Goal: Task Accomplishment & Management: Use online tool/utility

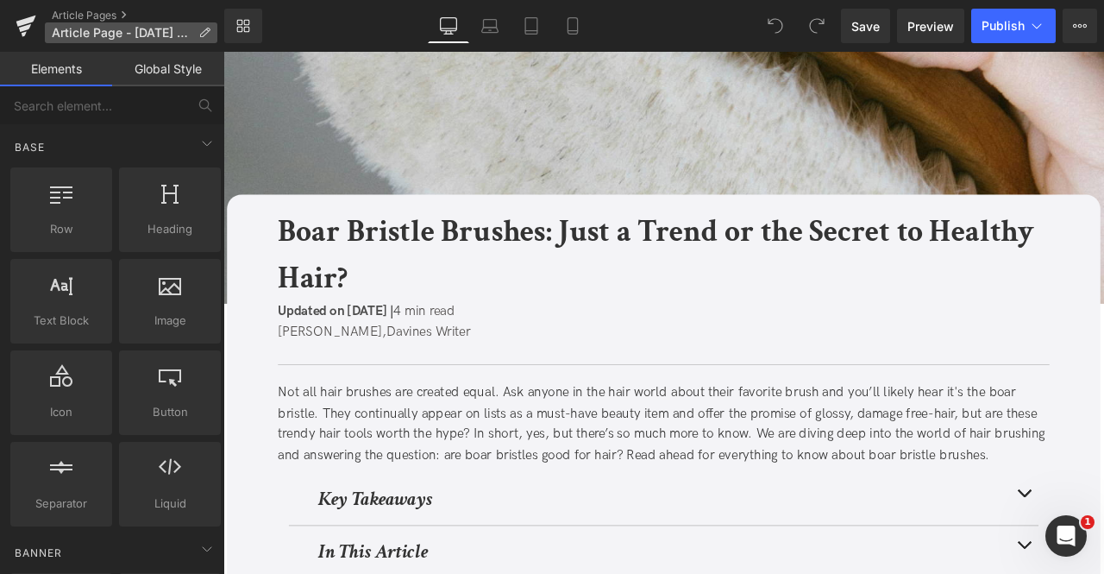
click at [198, 34] on icon at bounding box center [204, 33] width 12 height 12
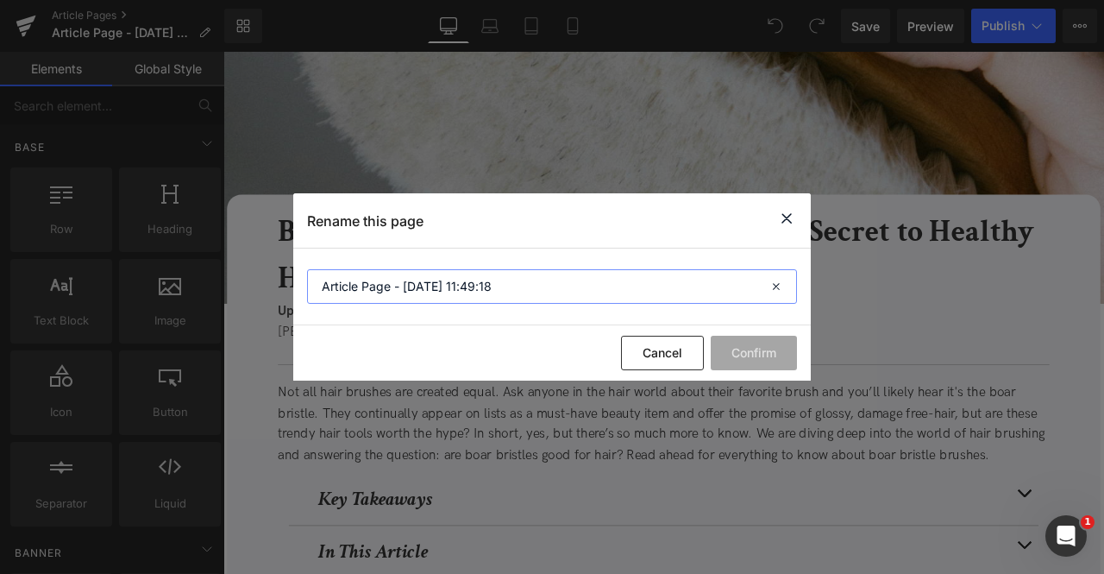
click at [0, 0] on input "Article Page - [DATE] 11:49:18" at bounding box center [0, 0] width 0 height 0
paste input "Boar Bristle Brushes: Just a Trend or the Secret to Healthy Hair?"
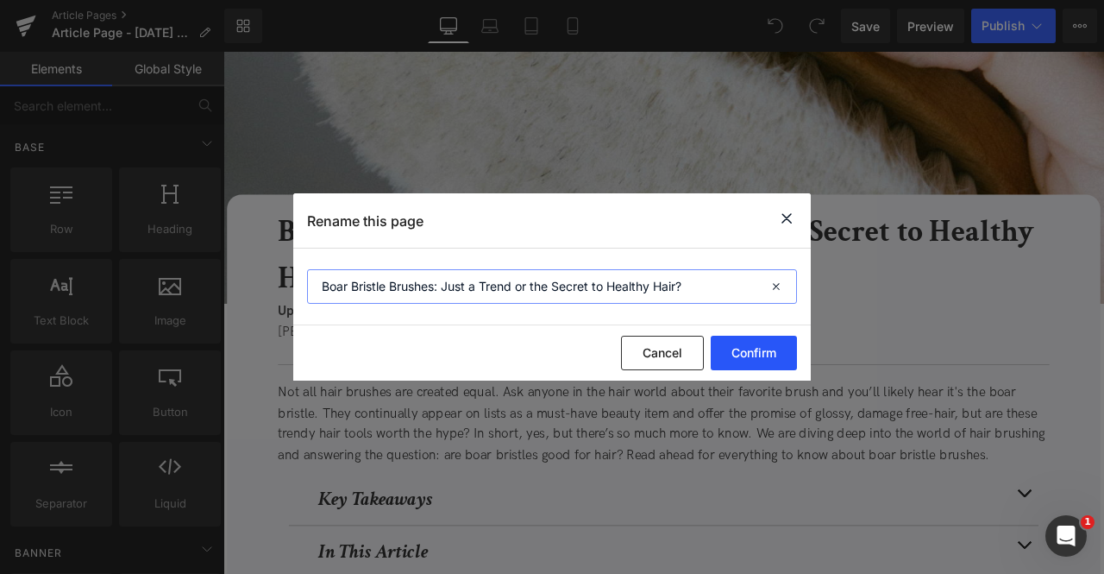
type input "Boar Bristle Brushes: Just a Trend or the Secret to Healthy Hair?"
click at [771, 353] on button "Confirm" at bounding box center [754, 353] width 86 height 35
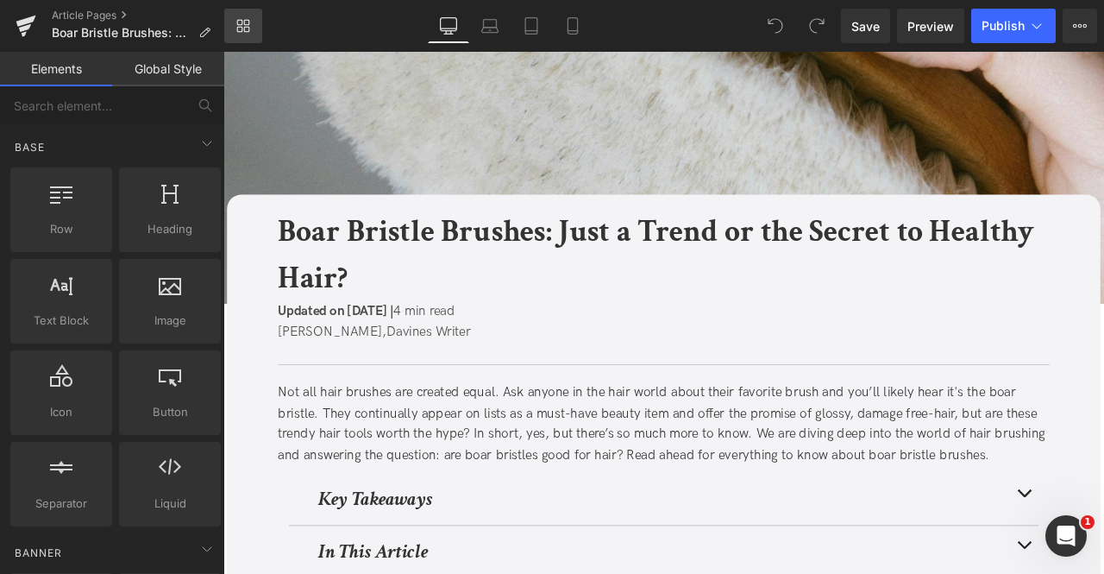
click at [259, 28] on link "Library" at bounding box center [243, 26] width 38 height 35
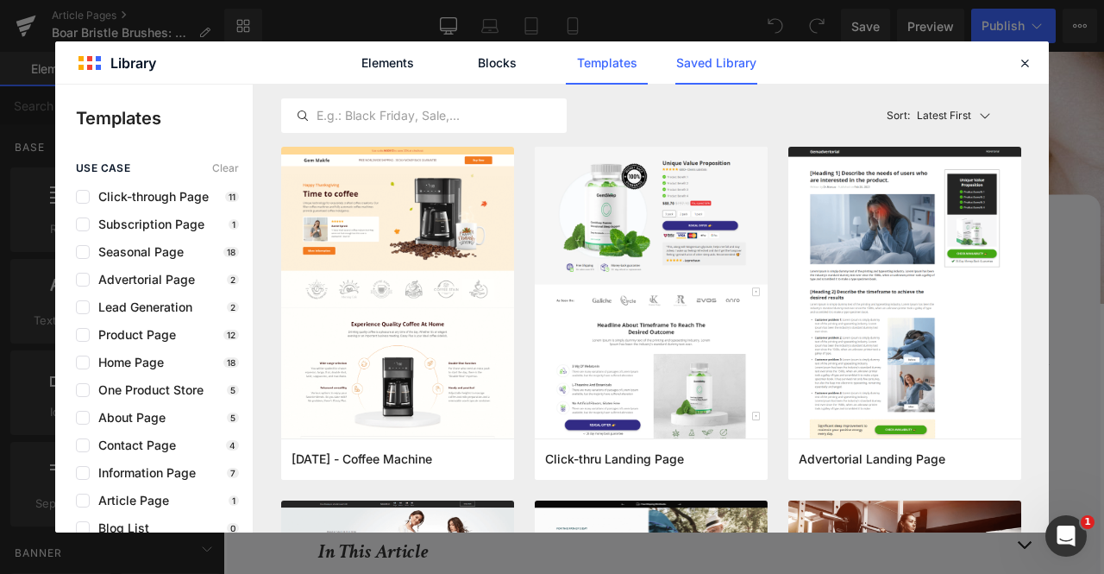
click at [703, 66] on link "Saved Library" at bounding box center [716, 62] width 82 height 43
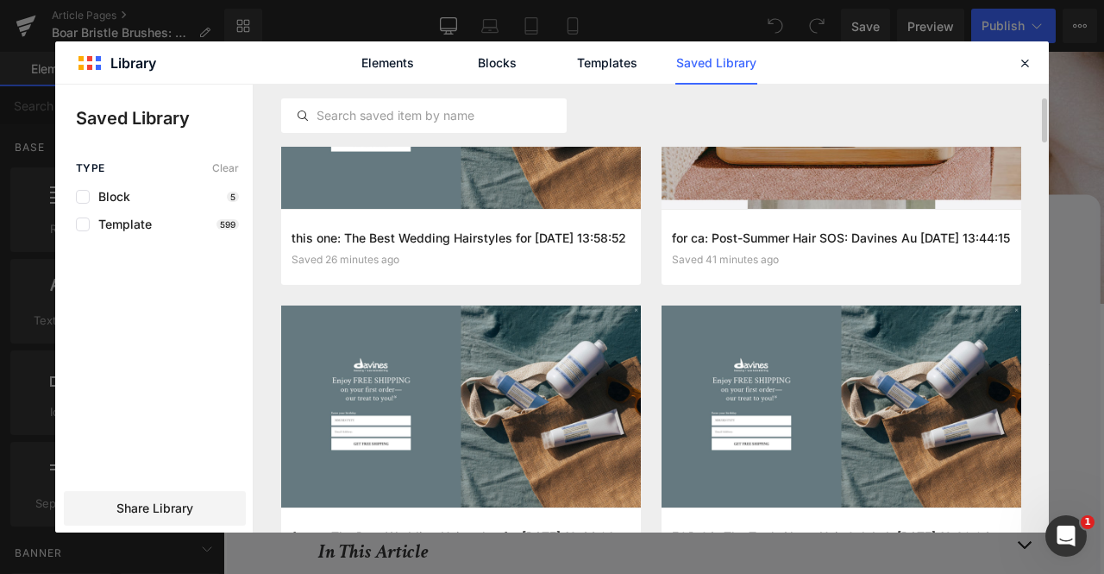
scroll to position [235, 0]
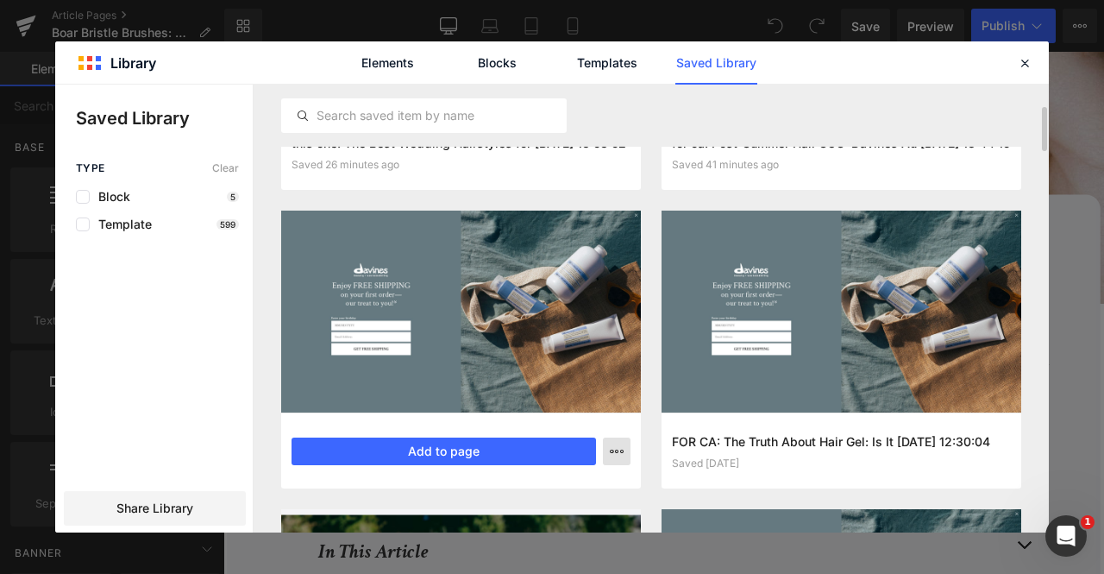
click at [615, 453] on icon "button" at bounding box center [617, 451] width 14 height 14
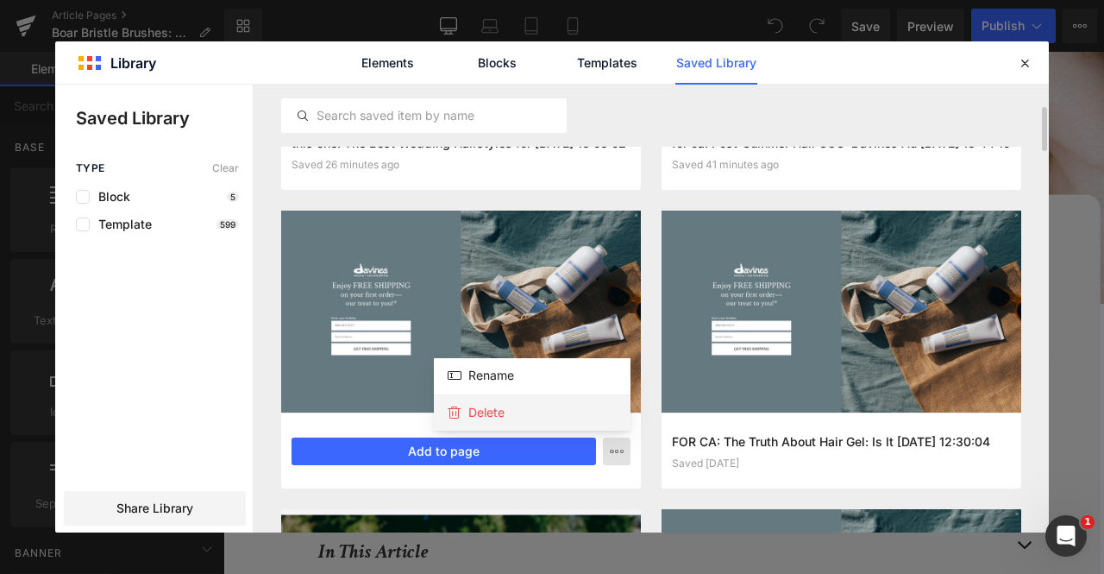
click at [569, 408] on div "Delete" at bounding box center [532, 412] width 197 height 36
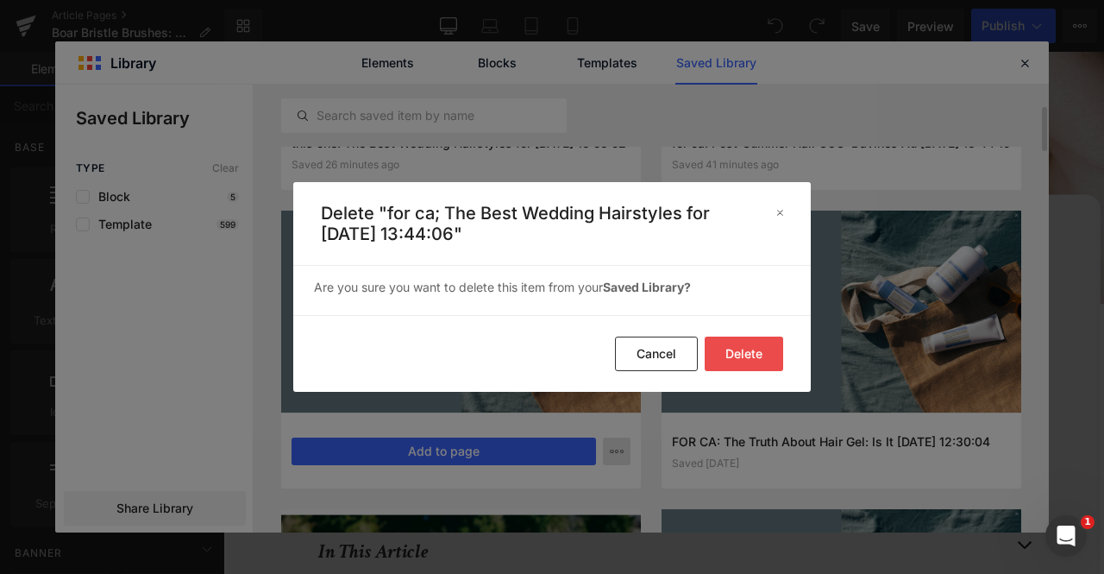
click at [742, 346] on button "Delete" at bounding box center [744, 353] width 78 height 35
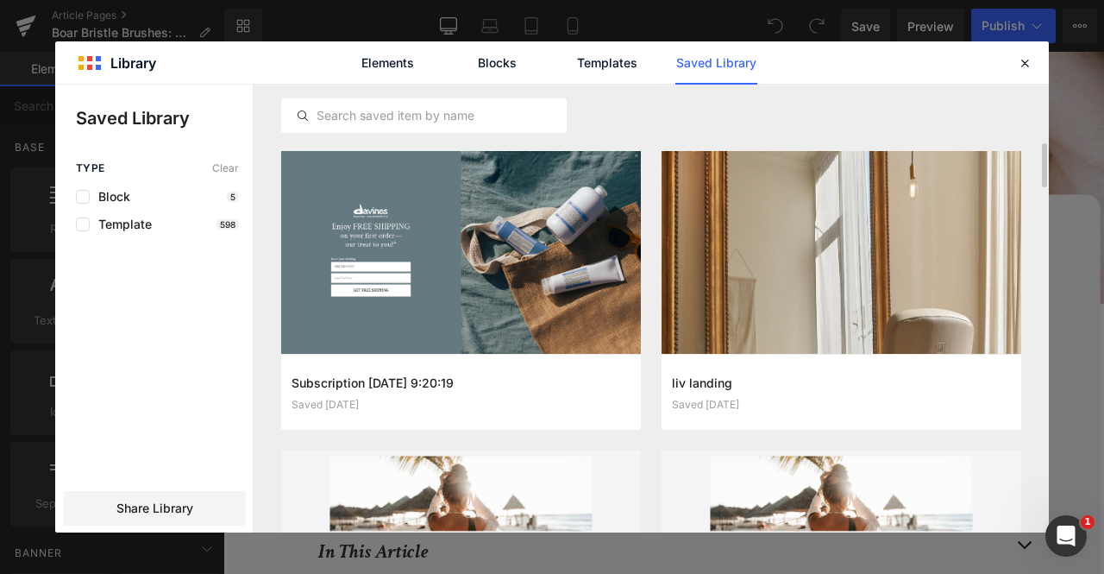
scroll to position [594, 0]
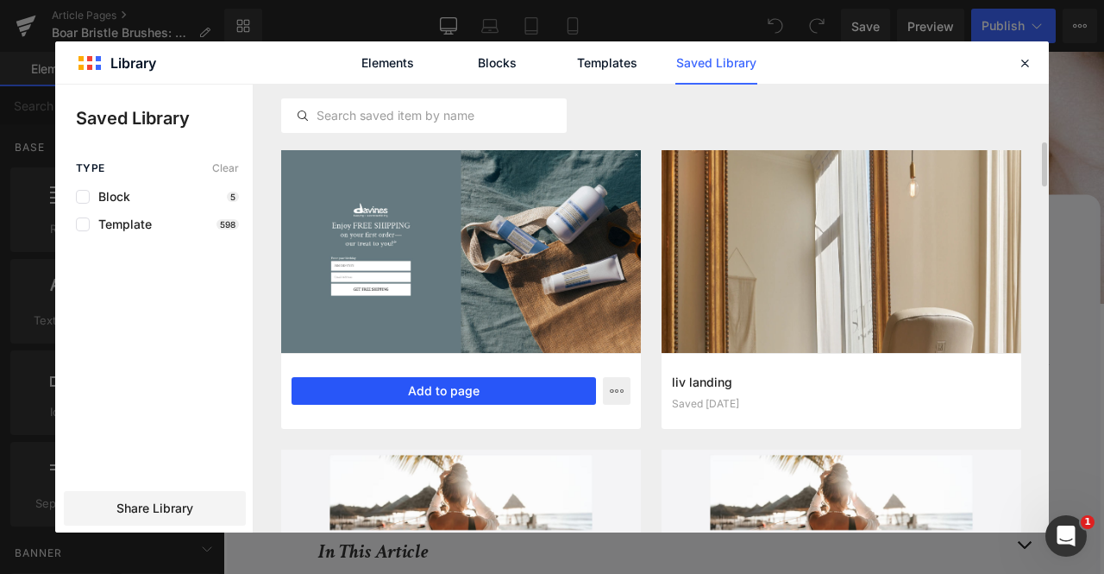
click at [476, 384] on button "Add to page" at bounding box center [444, 391] width 304 height 28
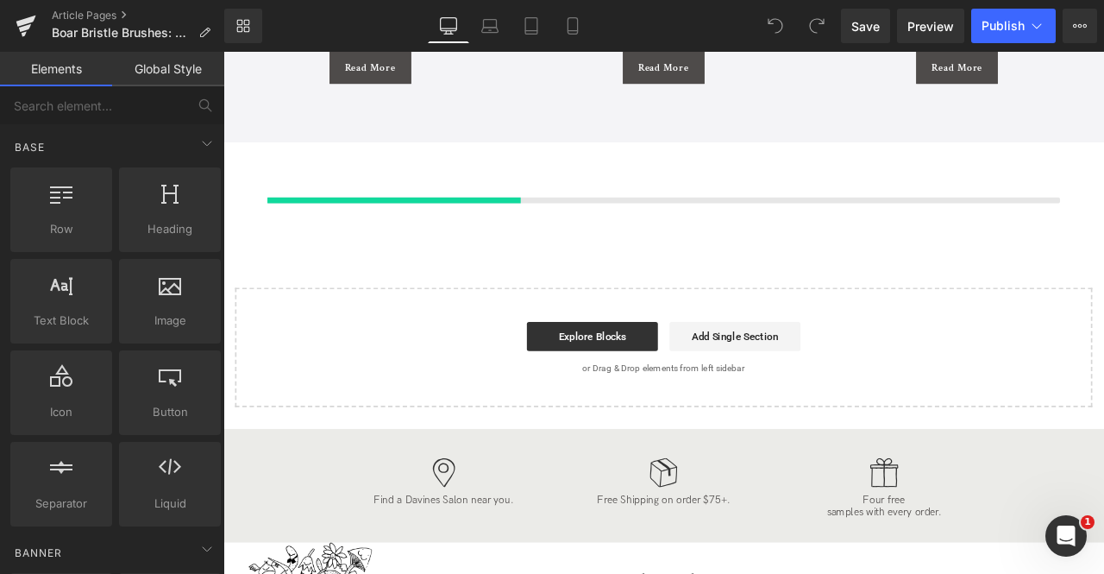
scroll to position [5005, 0]
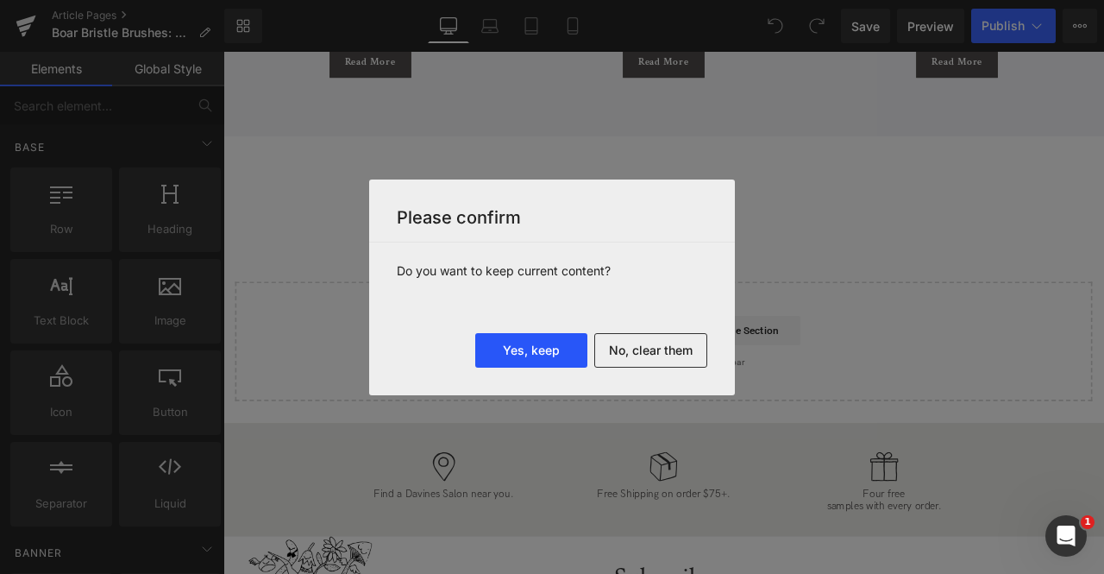
click at [545, 344] on button "Yes, keep" at bounding box center [531, 350] width 112 height 35
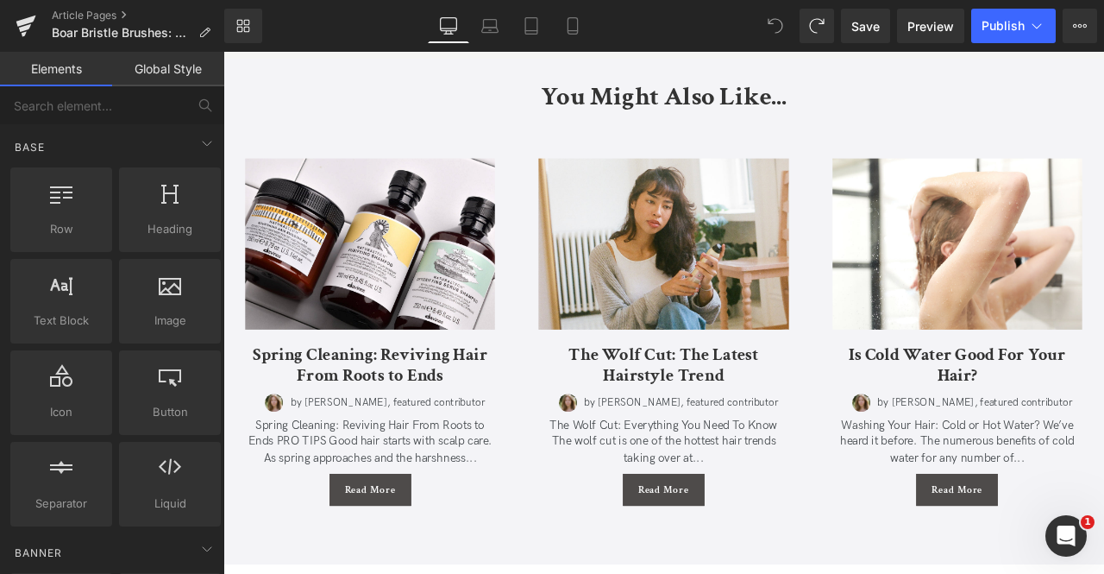
scroll to position [4482, 0]
